Goal: Task Accomplishment & Management: Complete application form

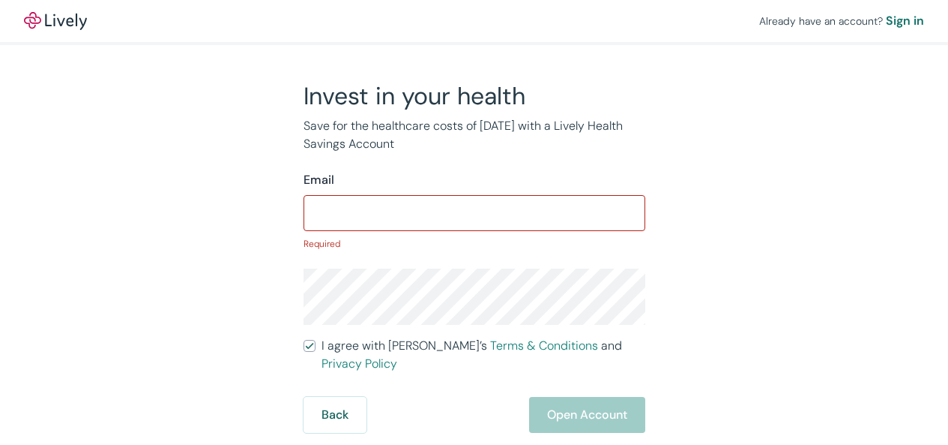
click at [304, 340] on input "I agree with Lively’s Terms & Conditions and Privacy Policy" at bounding box center [310, 346] width 12 height 12
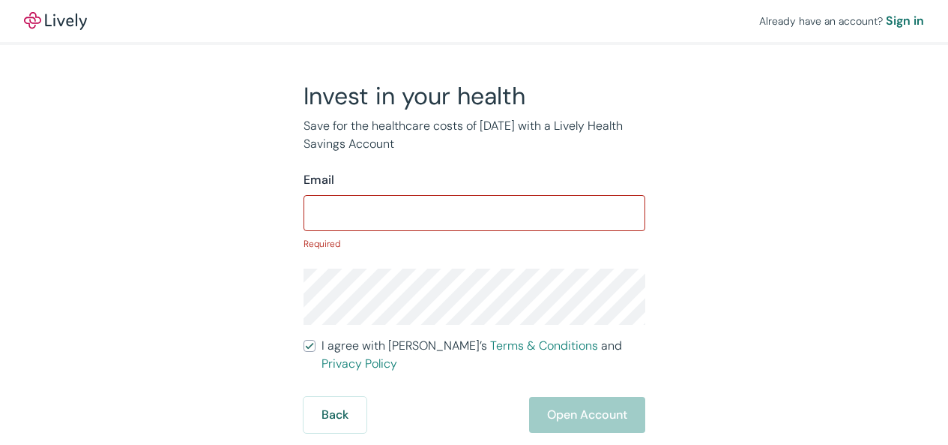
checkbox input "false"
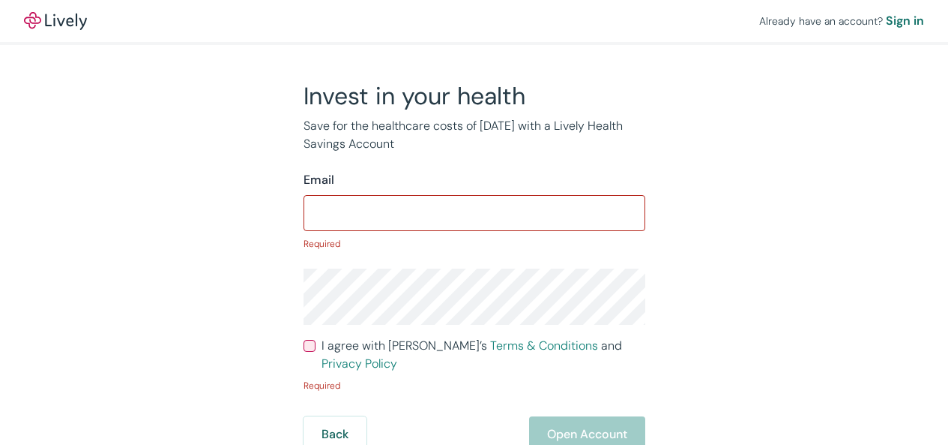
click at [886, 19] on div "Sign in" at bounding box center [905, 21] width 38 height 18
